Goal: Task Accomplishment & Management: Manage account settings

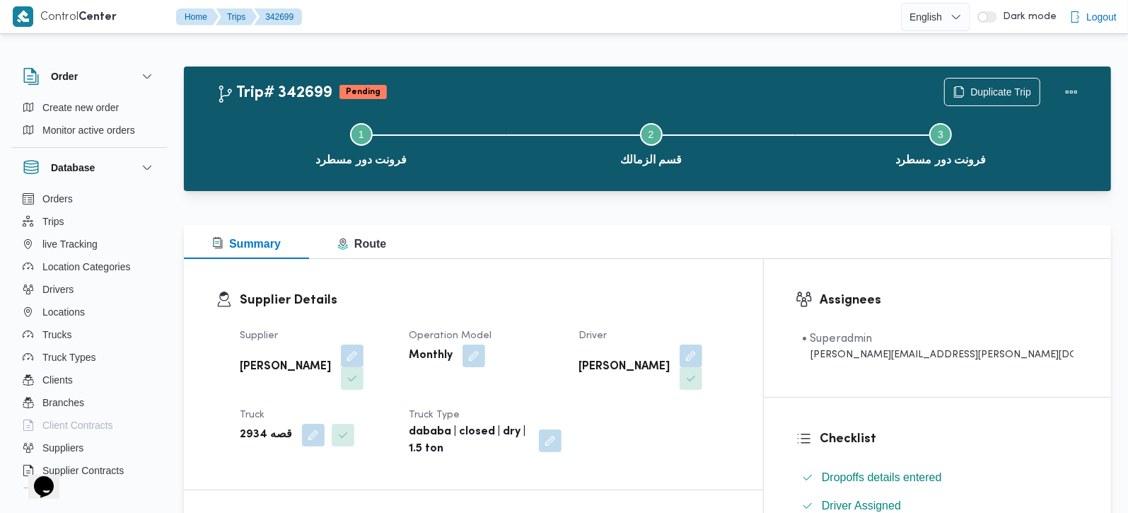
click at [247, 427] on b "قصه 2934" at bounding box center [266, 435] width 52 height 17
copy b "2934"
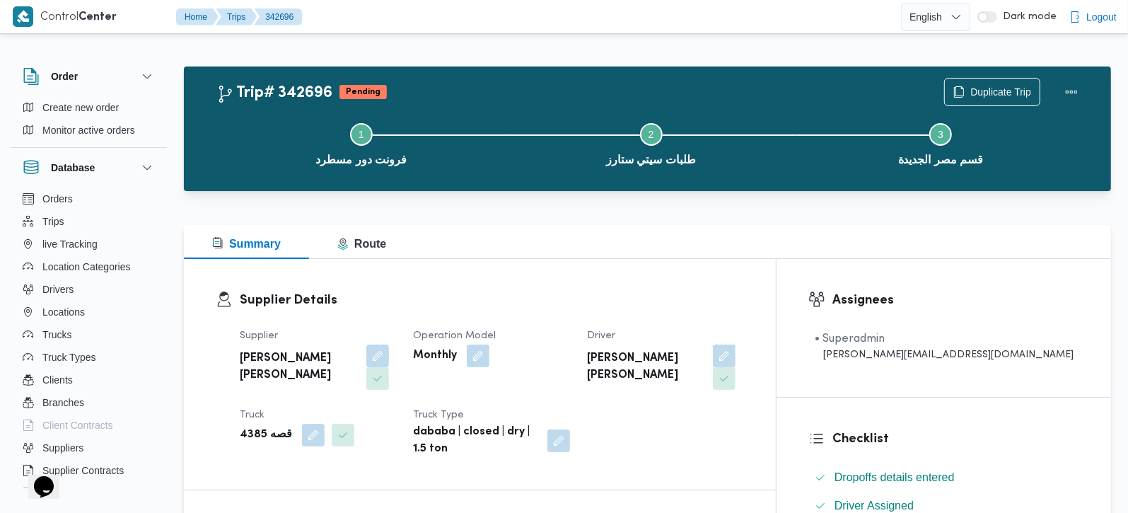
click at [254, 427] on b "قصه 4385" at bounding box center [266, 435] width 52 height 17
copy b "4385"
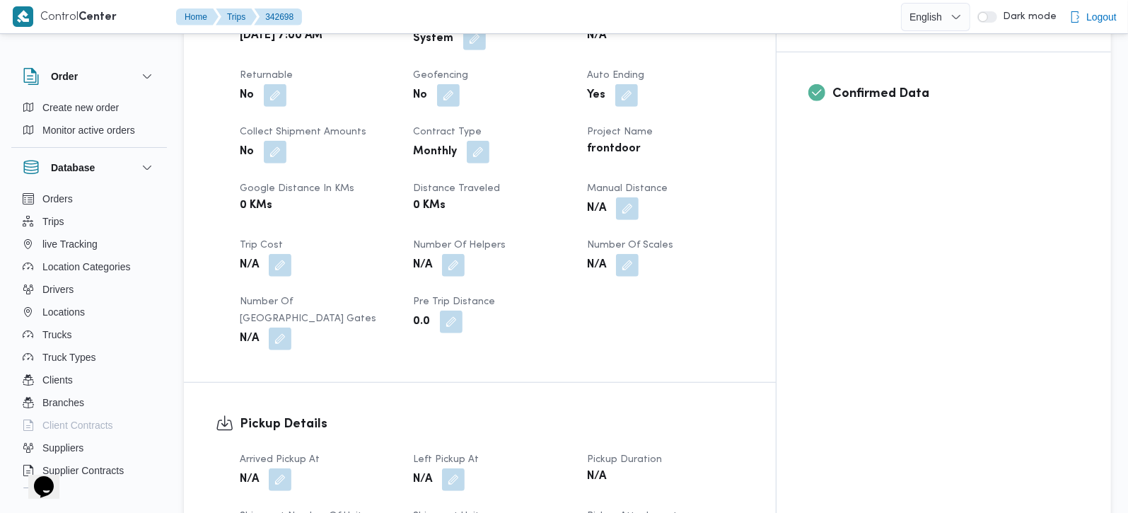
scroll to position [416, 0]
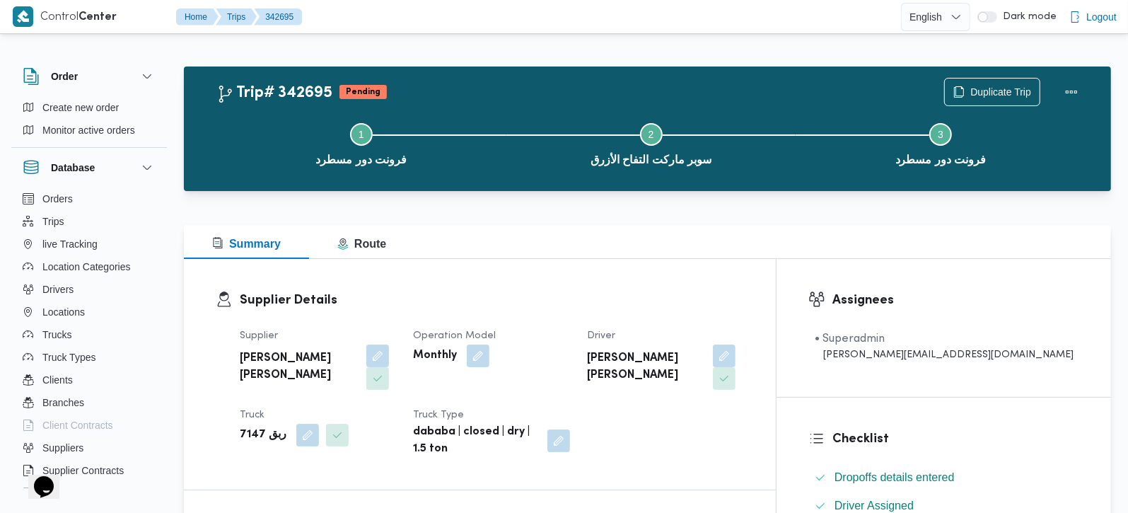
click at [244, 431] on b "ربق 7147" at bounding box center [263, 435] width 47 height 17
copy b "7147"
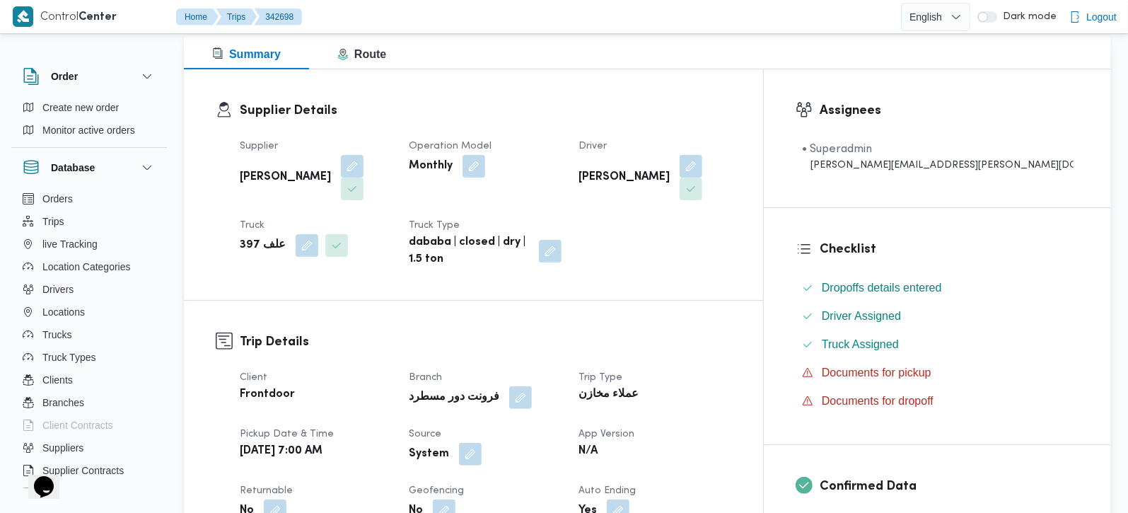
scroll to position [454, 0]
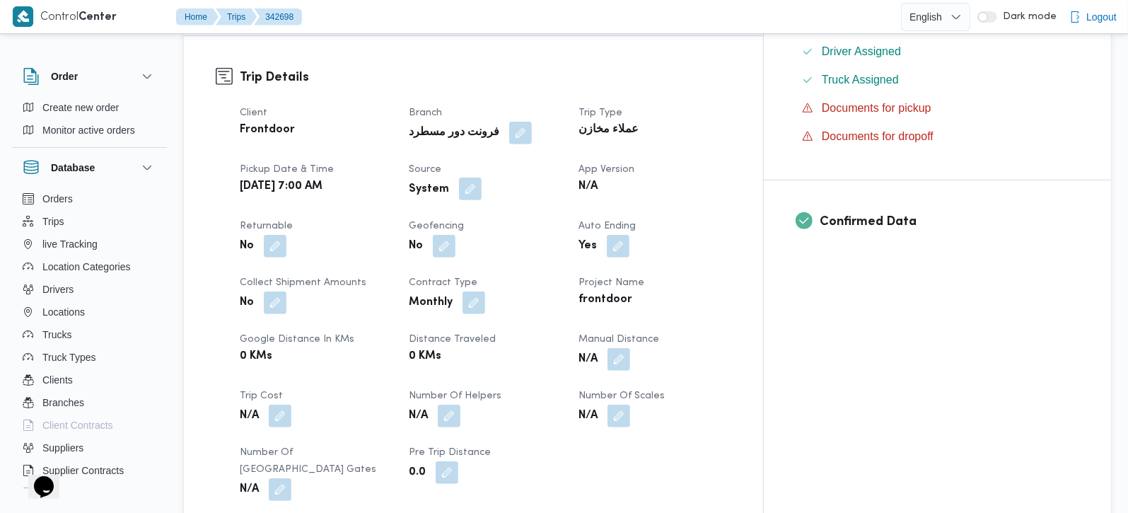
click at [482, 178] on button "button" at bounding box center [470, 189] width 23 height 23
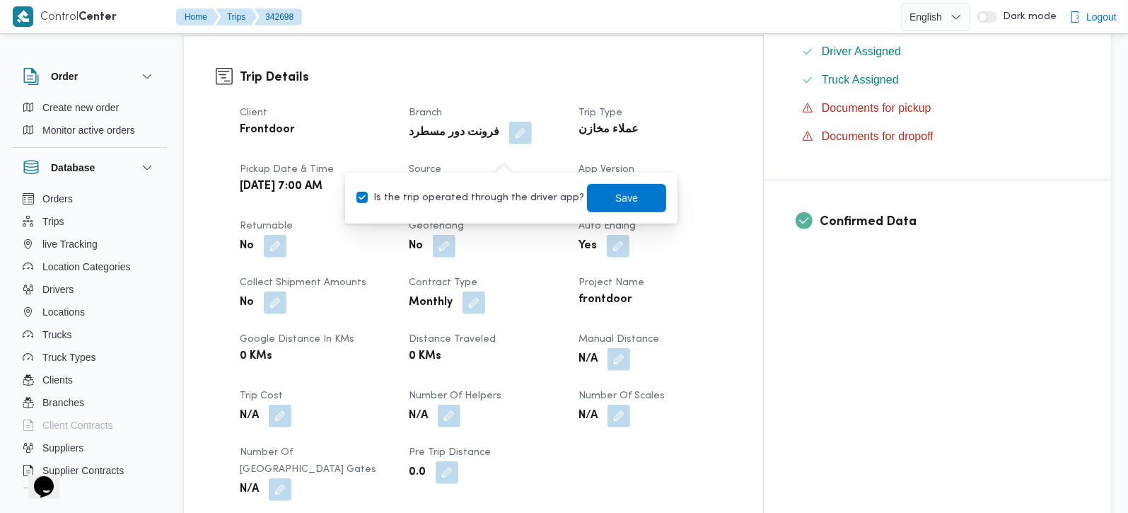
click at [480, 195] on label "Is the trip operated through the driver app?" at bounding box center [471, 198] width 228 height 17
checkbox input "false"
click at [593, 195] on span "Save" at bounding box center [626, 197] width 79 height 28
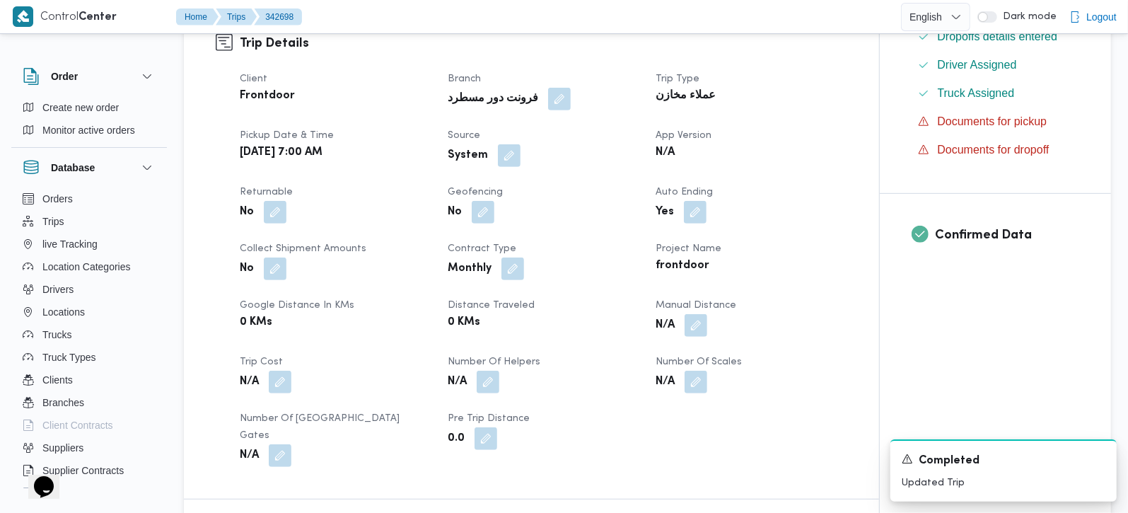
scroll to position [870, 0]
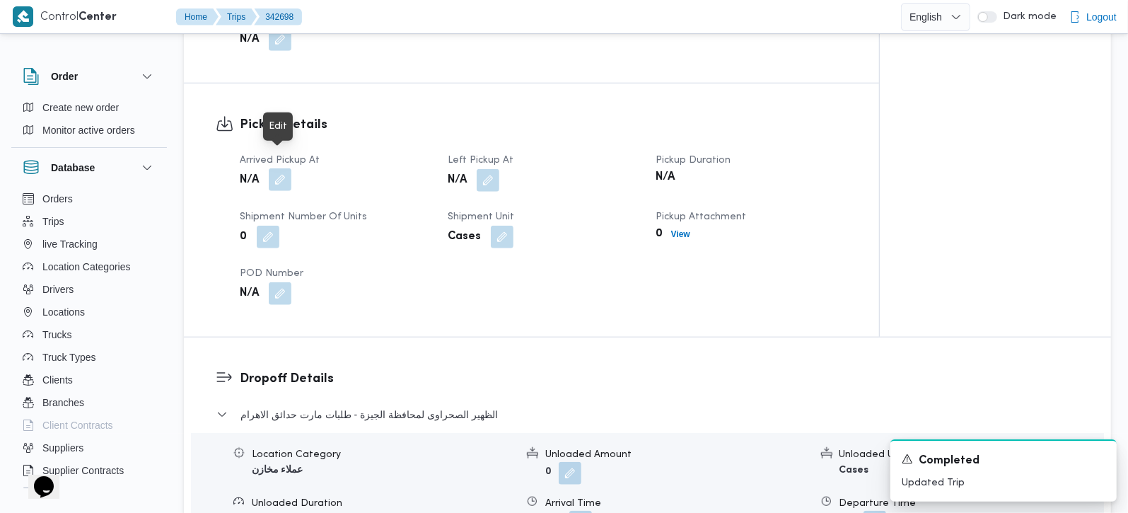
click at [274, 168] on button "button" at bounding box center [280, 179] width 23 height 23
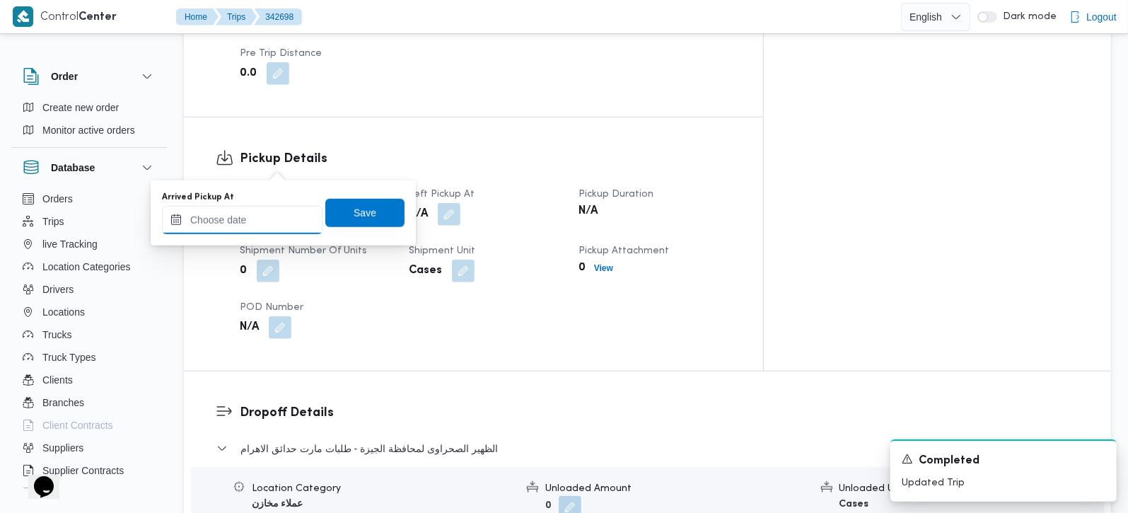
click at [257, 223] on input "Arrived Pickup At" at bounding box center [242, 220] width 161 height 28
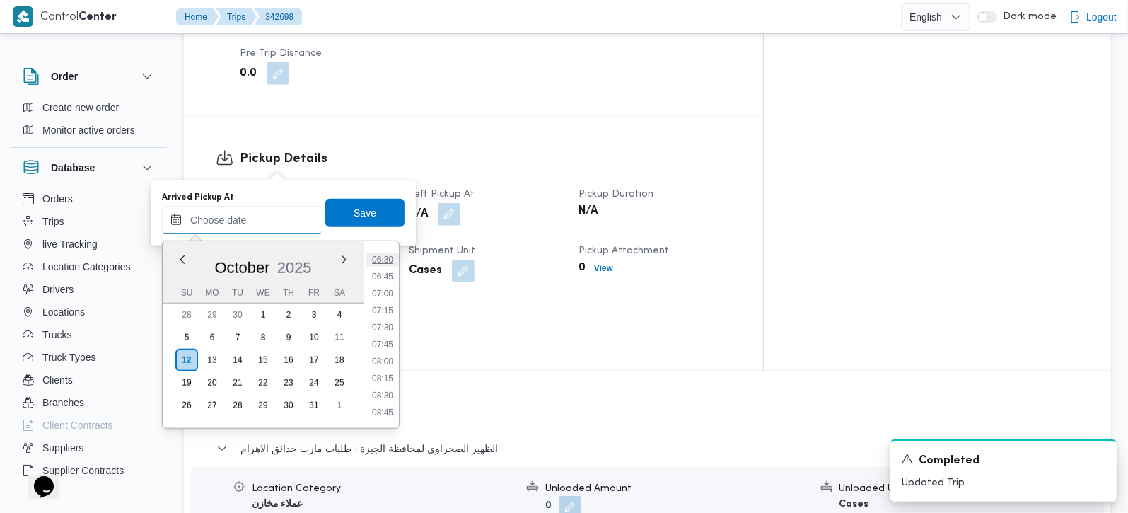
scroll to position [412, 0]
drag, startPoint x: 383, startPoint y: 320, endPoint x: 371, endPoint y: 282, distance: 39.4
click at [383, 320] on li "07:00" at bounding box center [382, 323] width 33 height 14
type input "12/10/2025 07:00"
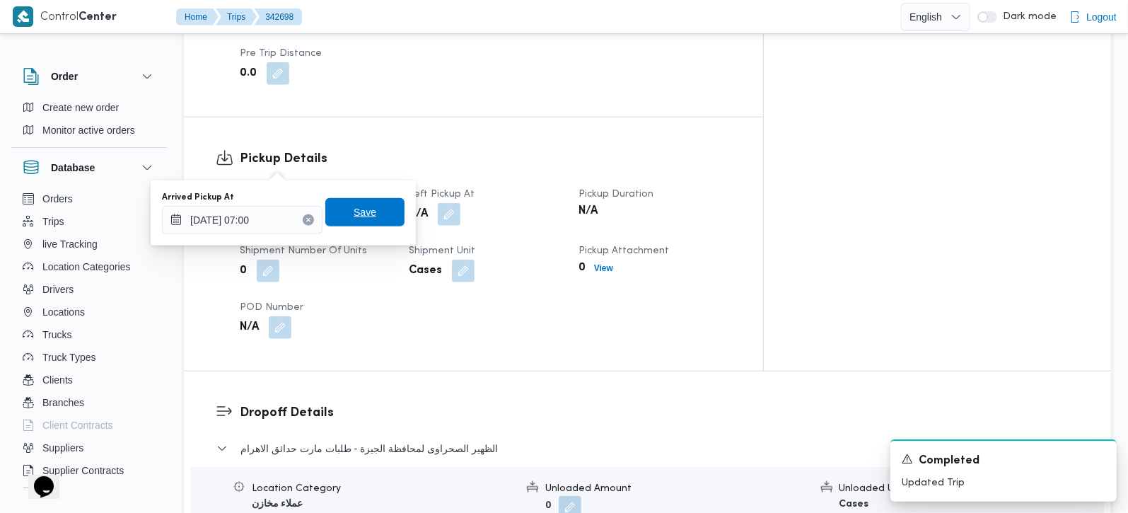
click at [354, 213] on span "Save" at bounding box center [365, 212] width 23 height 17
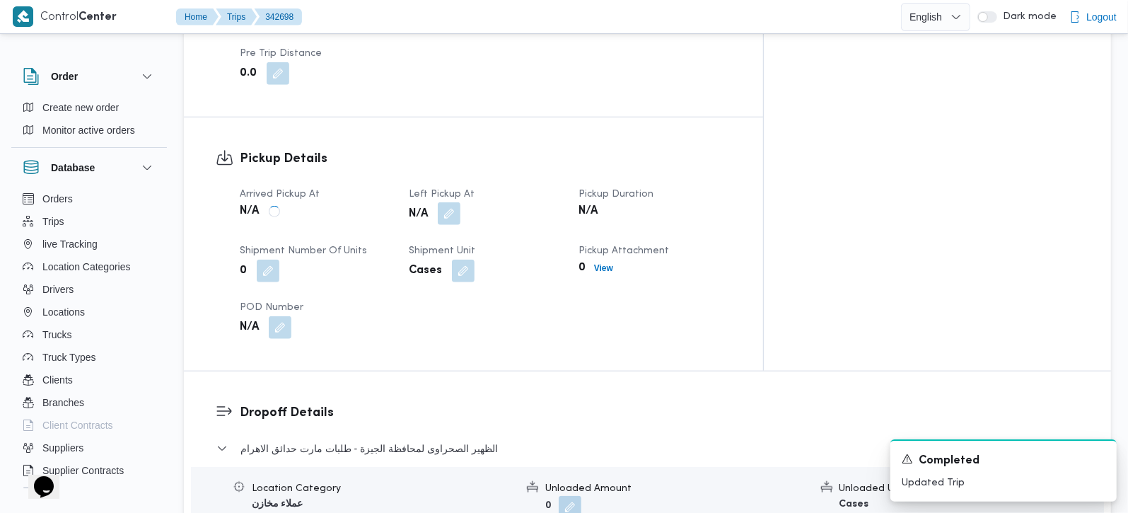
click at [461, 202] on button "button" at bounding box center [449, 213] width 23 height 23
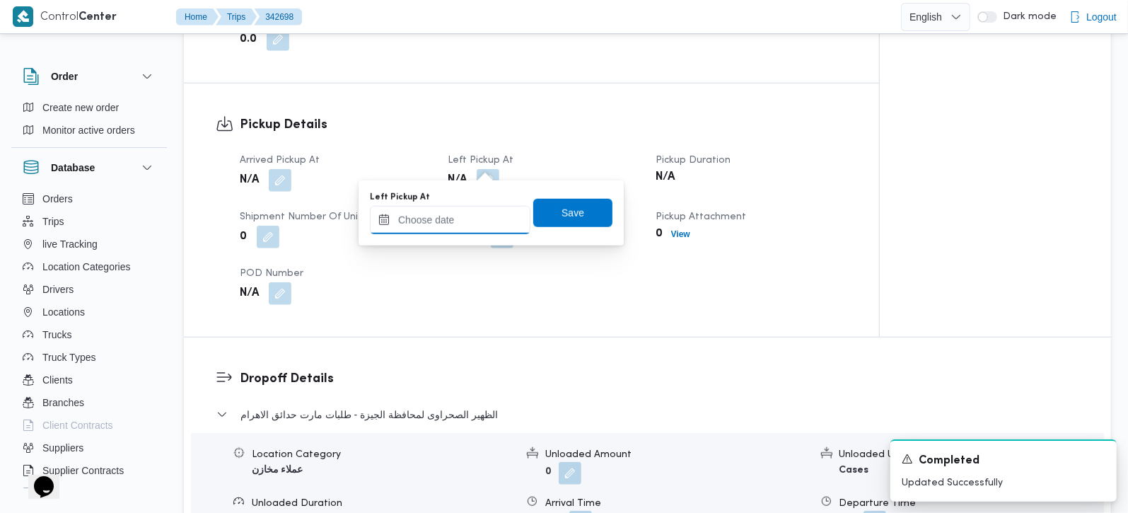
click at [458, 228] on input "Left Pickup At" at bounding box center [450, 220] width 161 height 28
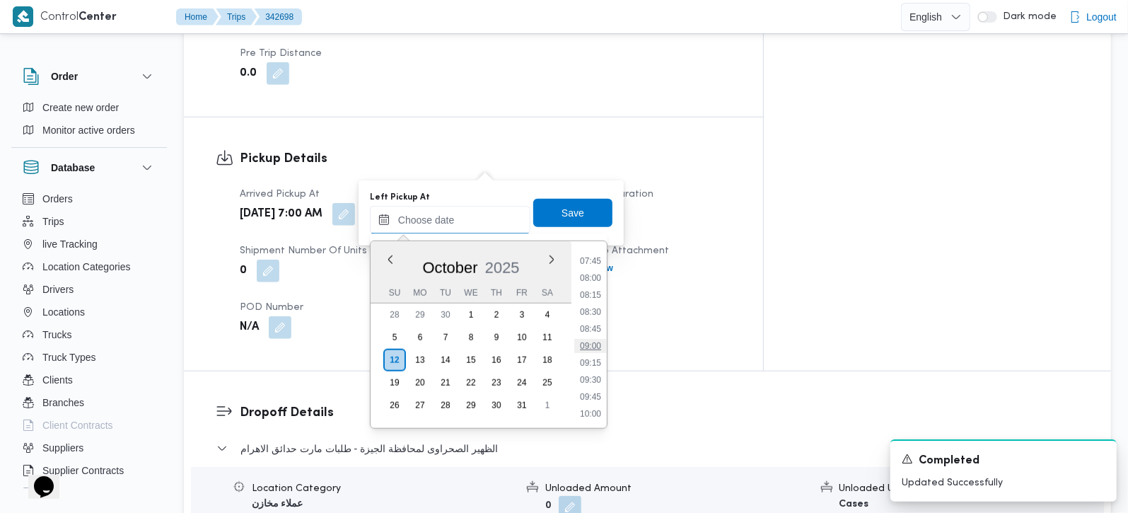
scroll to position [496, 0]
click at [592, 289] on li "07:45" at bounding box center [590, 290] width 33 height 14
type input "12/10/2025 07:45"
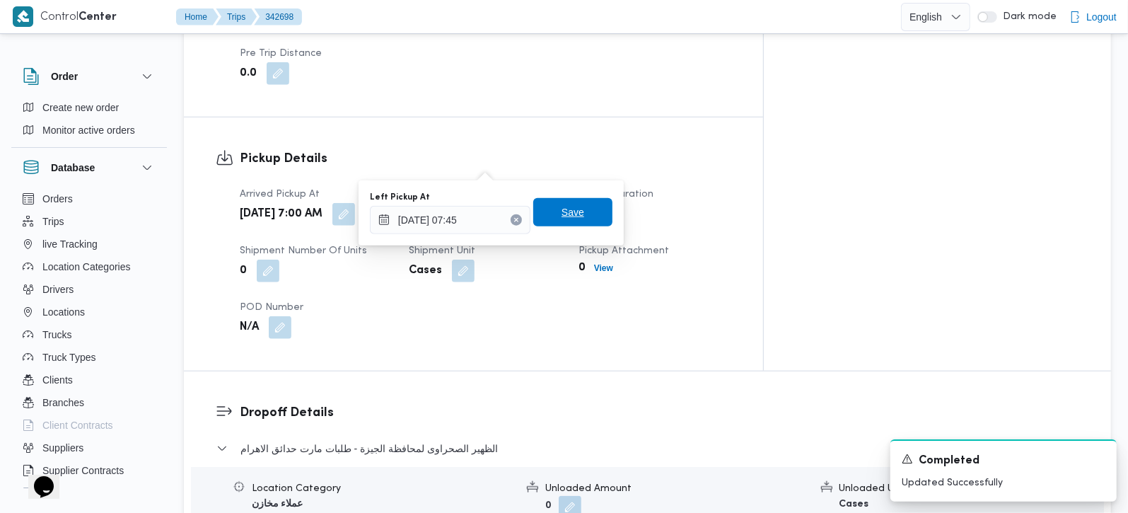
click at [562, 217] on span "Save" at bounding box center [573, 212] width 23 height 17
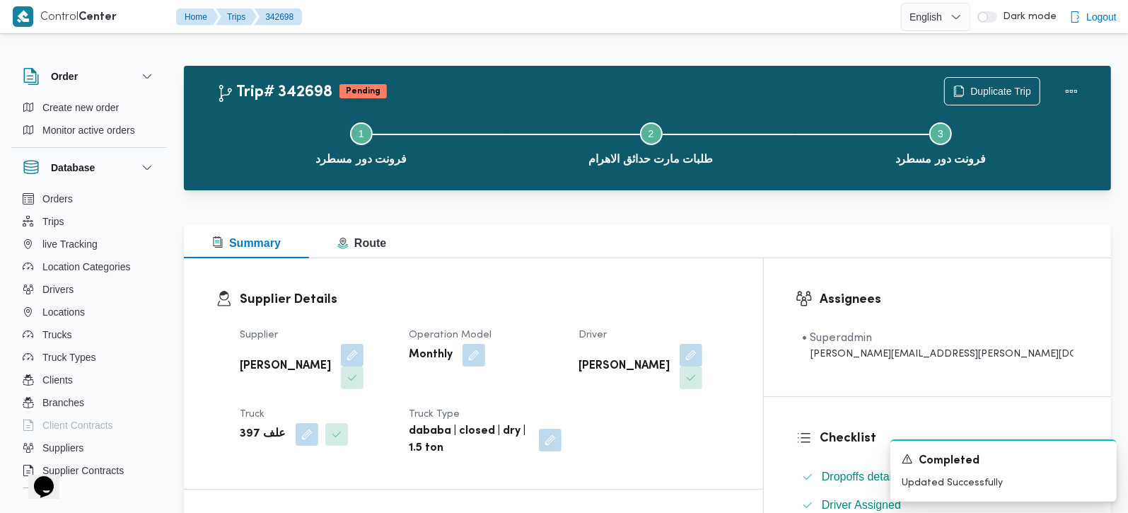
scroll to position [0, 0]
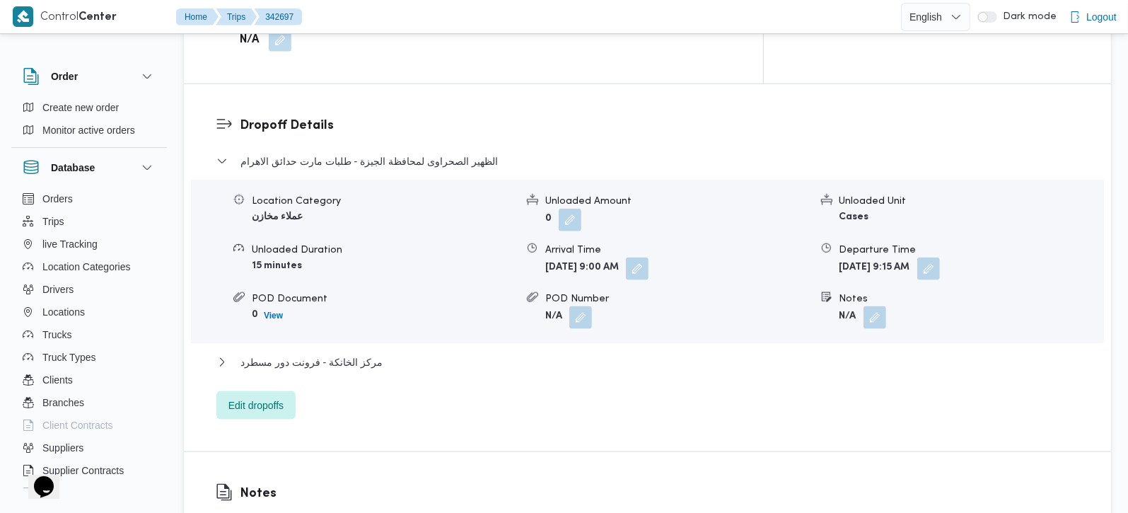
scroll to position [1165, 0]
click at [248, 366] on div "Dropoff Details الظهير الصحراوى لمحافظة الجيزة - طلبات مارت حدائق الاهرام Locat…" at bounding box center [647, 265] width 927 height 367
click at [248, 394] on span "Edit dropoffs" at bounding box center [256, 402] width 55 height 17
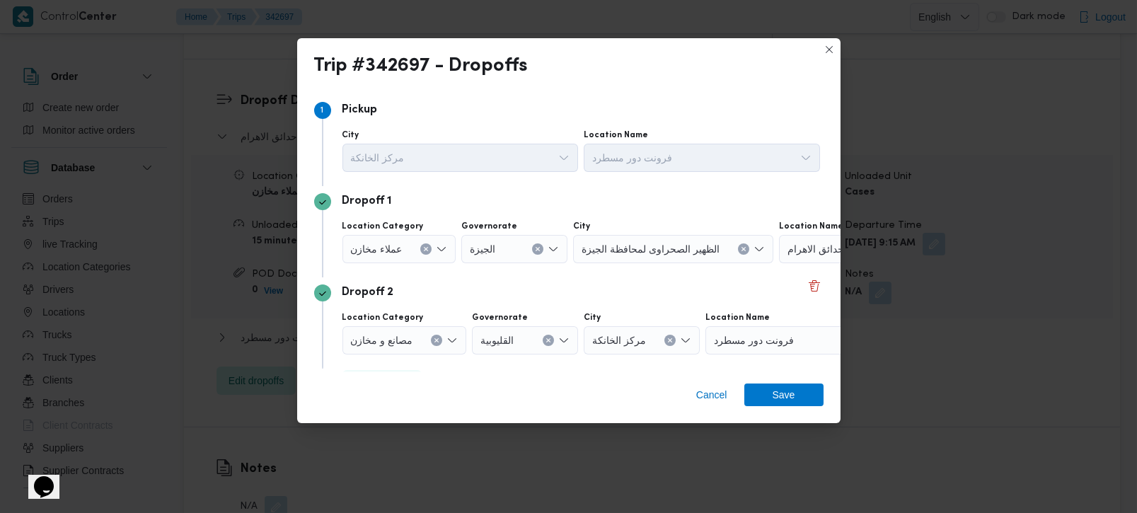
click at [425, 253] on button "Clear input" at bounding box center [425, 248] width 11 height 11
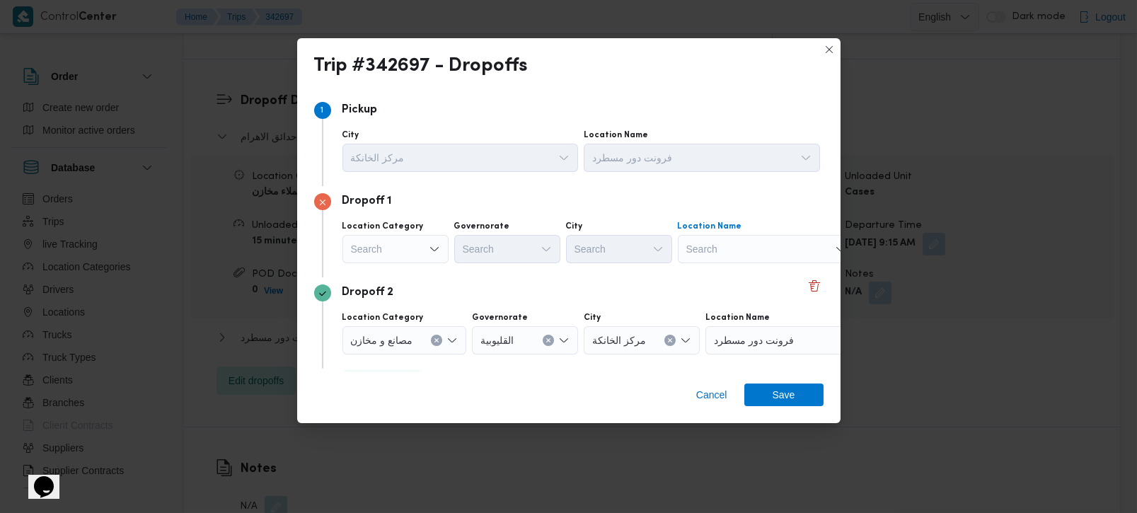
click at [803, 244] on div "Search" at bounding box center [766, 249] width 177 height 28
type input "s"
type input "سعودي الز"
click at [781, 265] on span "سعودي الز مالك | شارع محمد مرعشلي | محمد مظهر" at bounding box center [766, 274] width 166 height 23
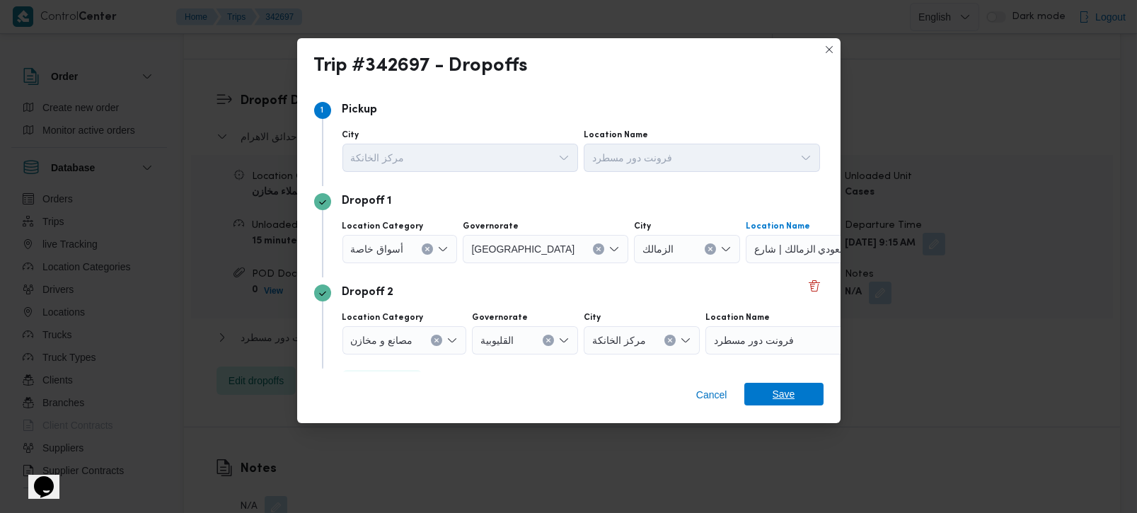
click at [779, 395] on span "Save" at bounding box center [784, 394] width 23 height 23
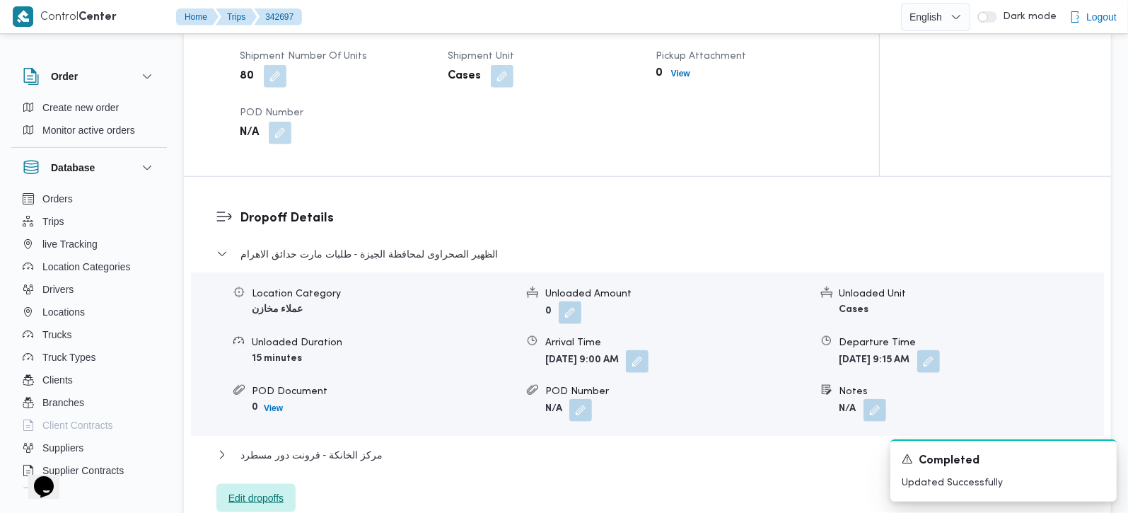
scroll to position [998, 0]
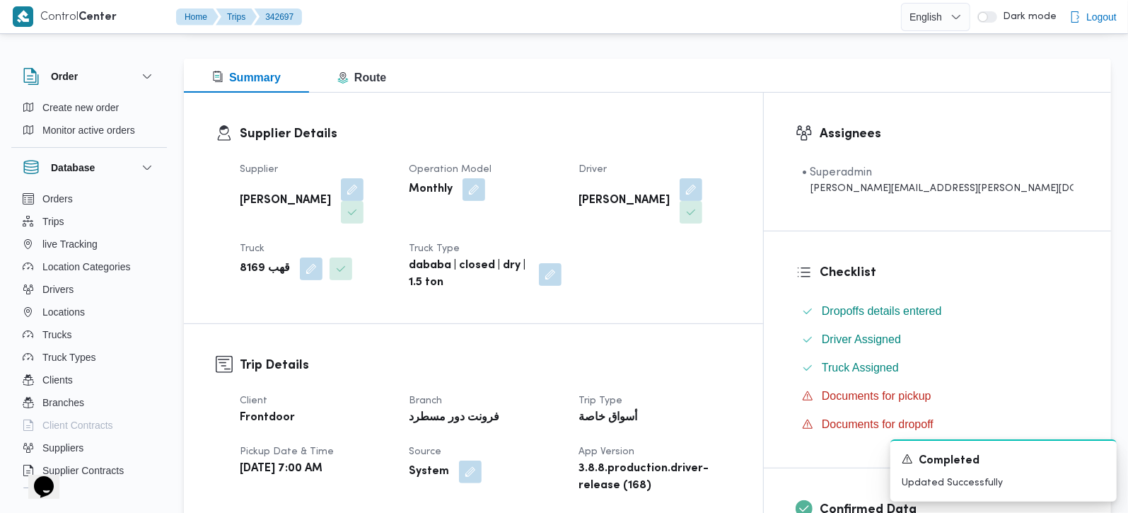
scroll to position [0, 0]
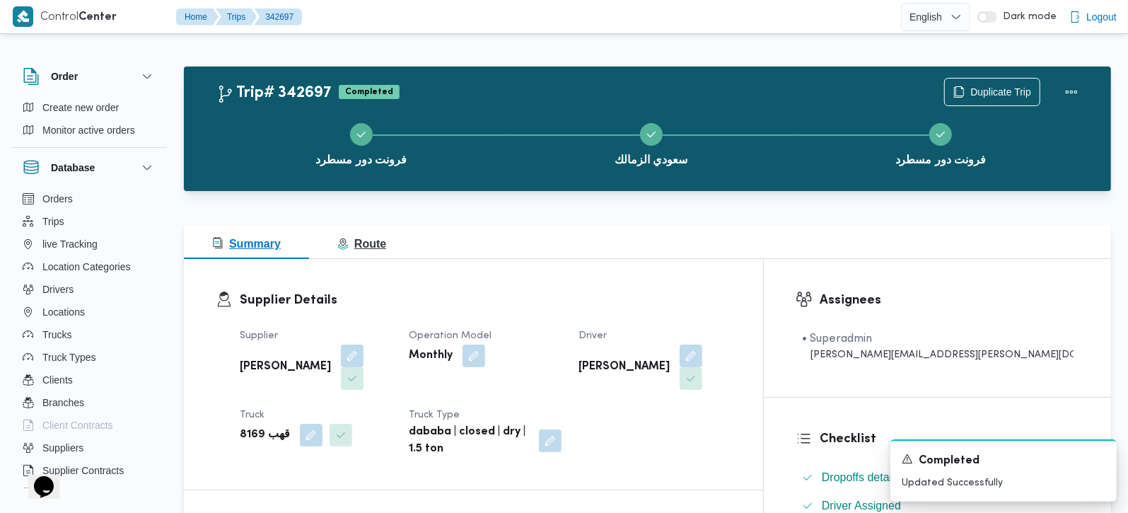
click at [375, 241] on span "Route" at bounding box center [361, 244] width 49 height 12
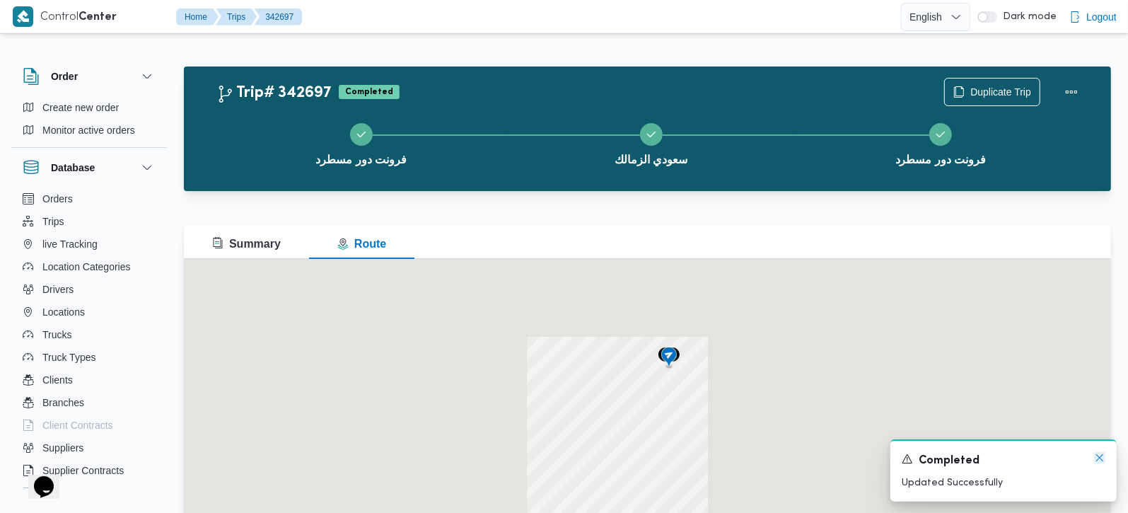
click at [1100, 455] on icon "Dismiss toast" at bounding box center [1099, 457] width 11 height 11
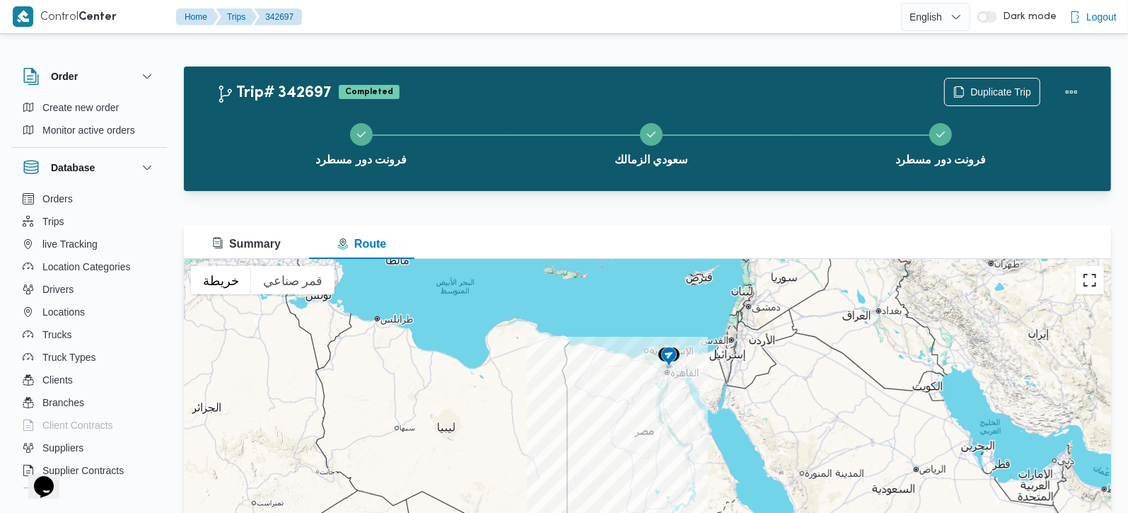
drag, startPoint x: 1099, startPoint y: 274, endPoint x: 1097, endPoint y: 284, distance: 10.1
click at [1097, 284] on button "تبديل إلى العرض ملء الشاشة" at bounding box center [1090, 280] width 28 height 28
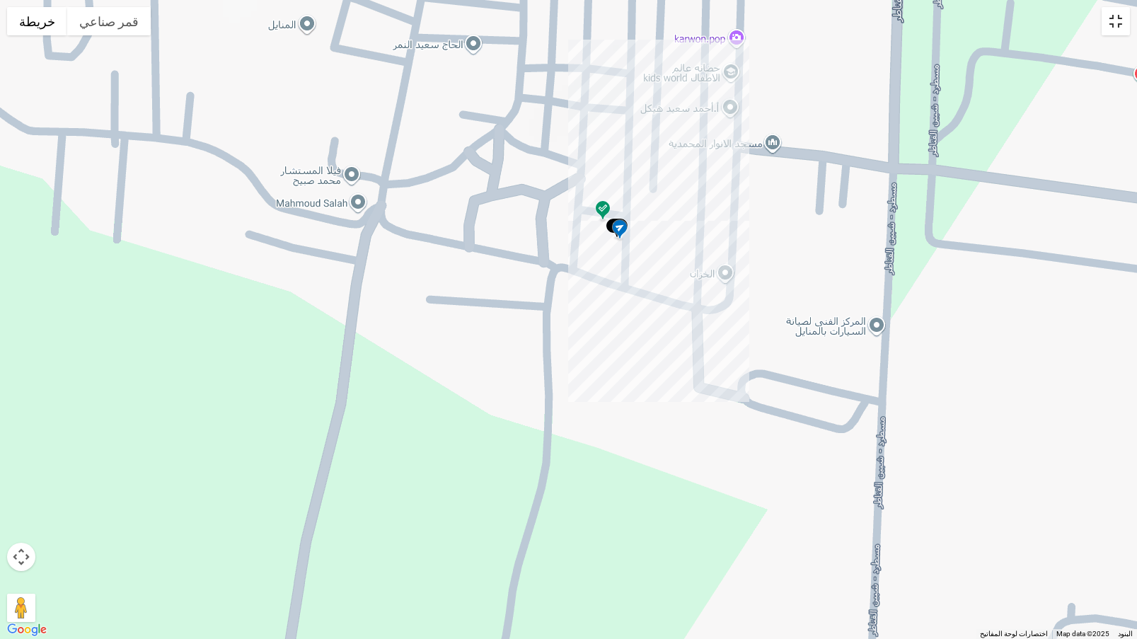
click at [1114, 21] on button "تبديل إلى العرض ملء الشاشة" at bounding box center [1116, 21] width 28 height 28
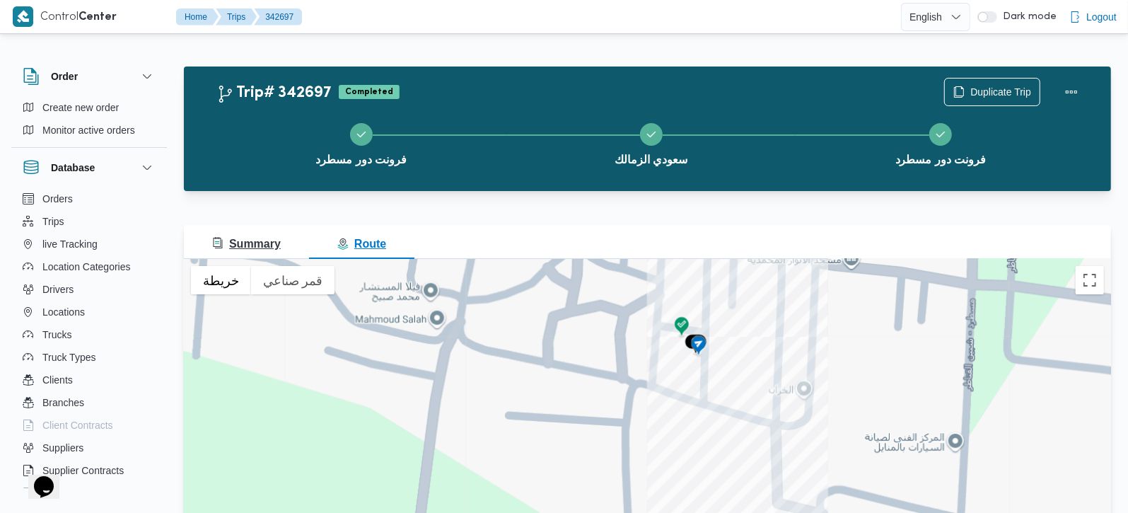
click at [249, 238] on span "Summary" at bounding box center [246, 244] width 69 height 12
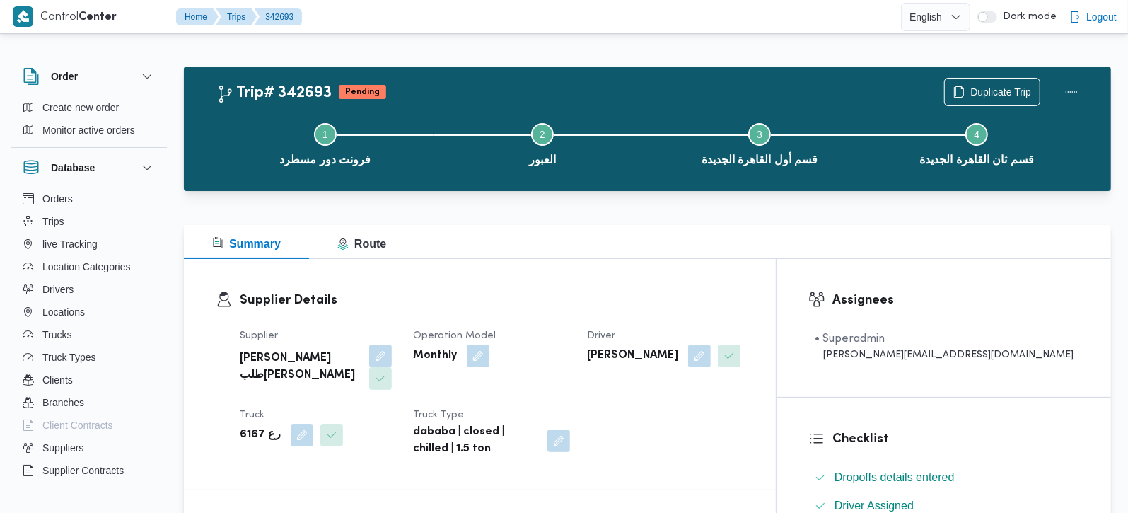
click at [247, 427] on b "رع 6167" at bounding box center [260, 435] width 41 height 17
copy b "6167"
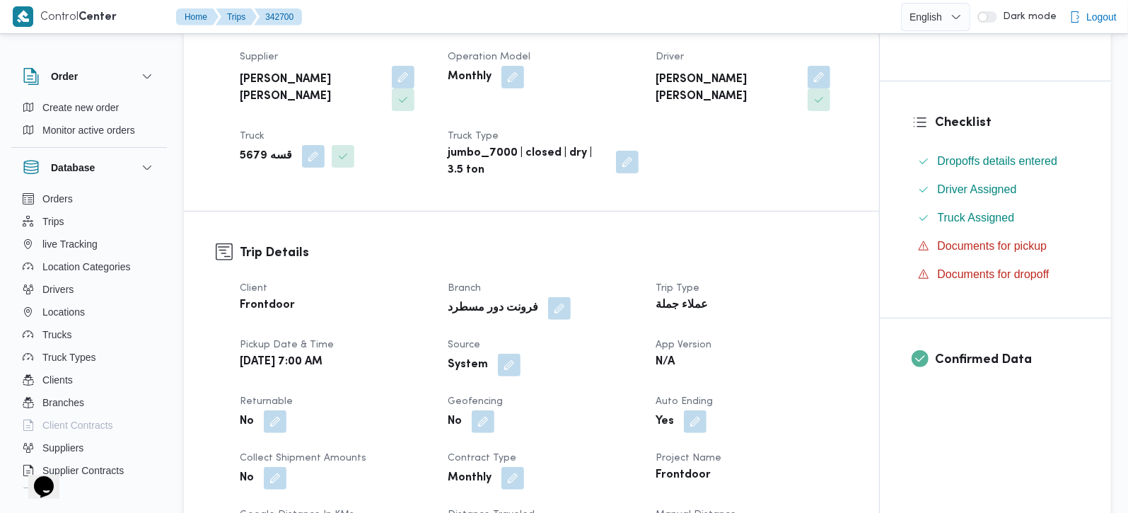
scroll to position [249, 0]
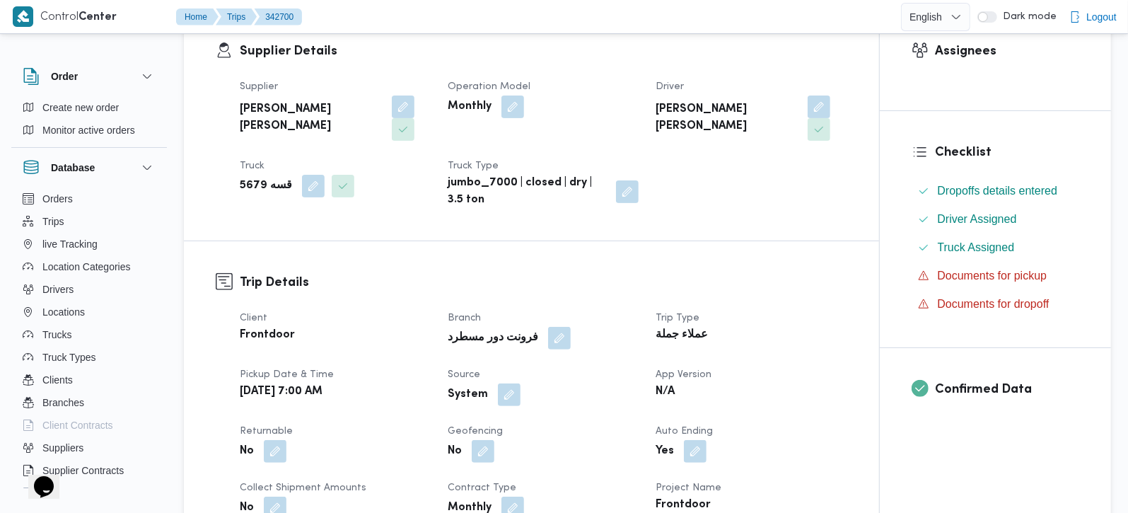
click at [253, 178] on b "قسه 5679" at bounding box center [266, 186] width 52 height 17
copy b "5679"
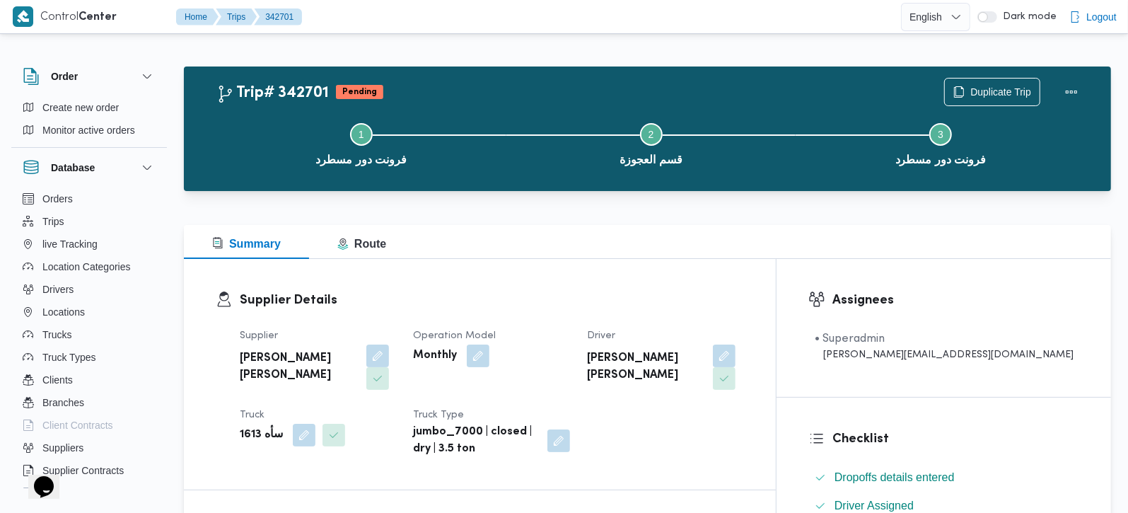
click at [248, 427] on b "سأه 1613" at bounding box center [261, 435] width 43 height 17
copy b "1613"
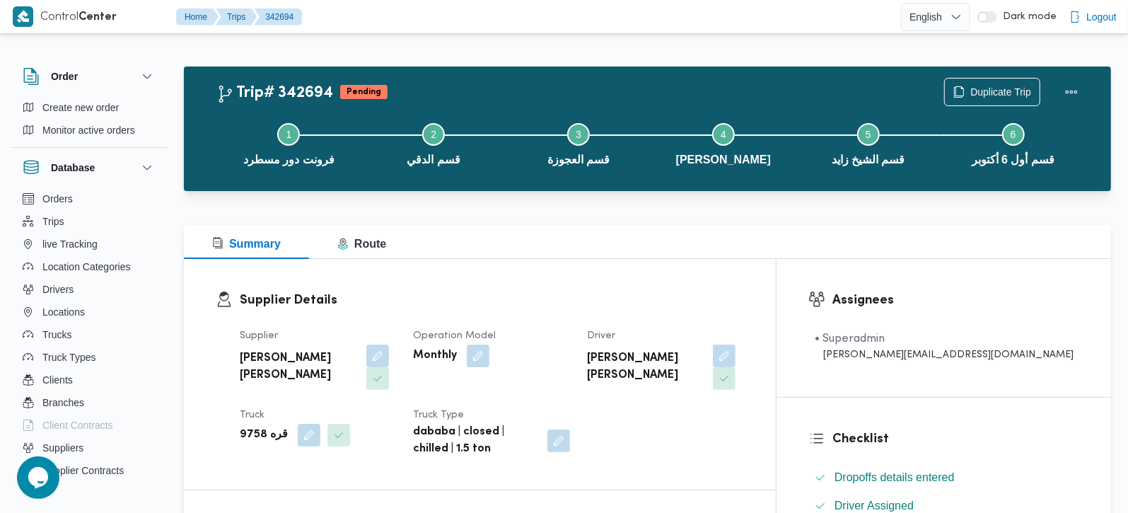
click at [252, 427] on b "قره 9758" at bounding box center [264, 435] width 48 height 17
copy b "9758"
